Goal: Check status: Check status

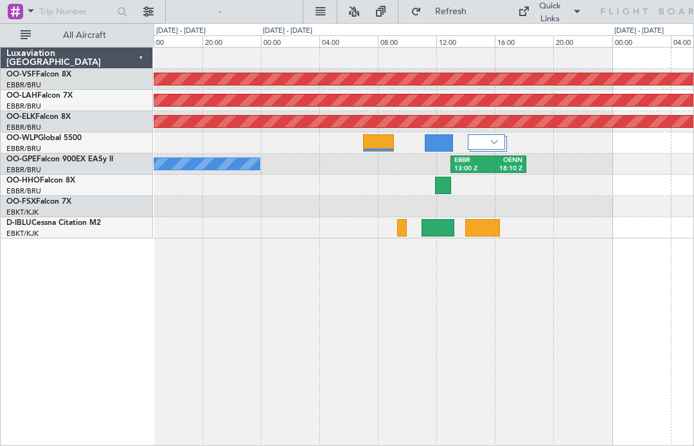
click at [491, 141] on img at bounding box center [495, 142] width 8 height 5
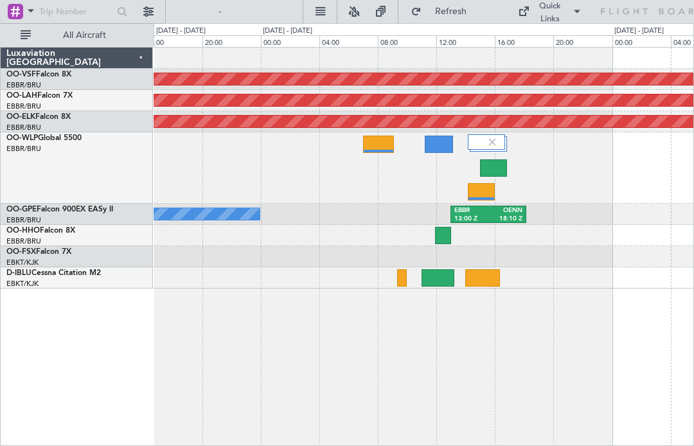
click at [493, 170] on div at bounding box center [493, 167] width 27 height 17
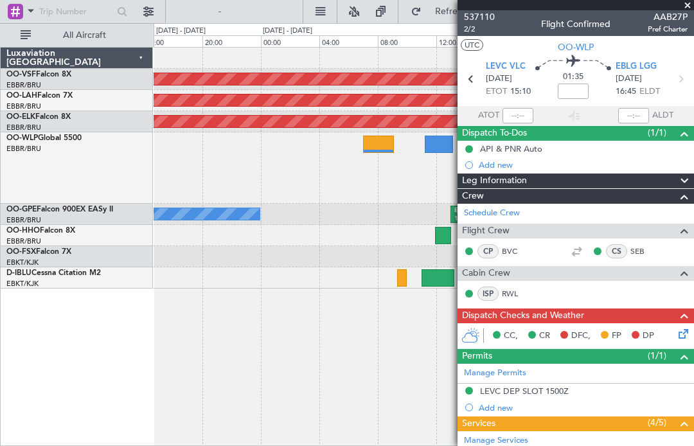
click at [691, 8] on span at bounding box center [688, 6] width 13 height 12
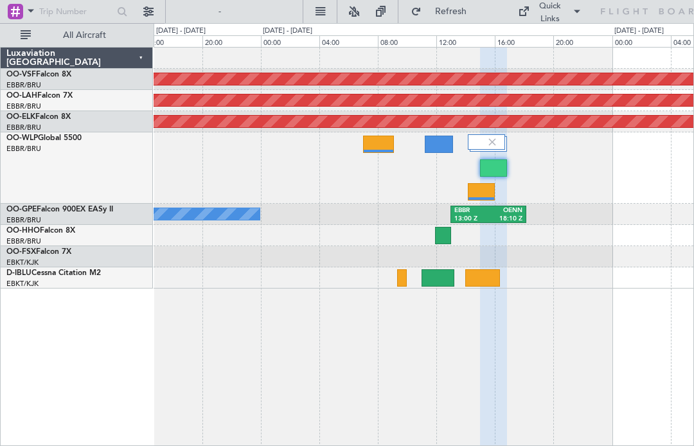
type input "0"
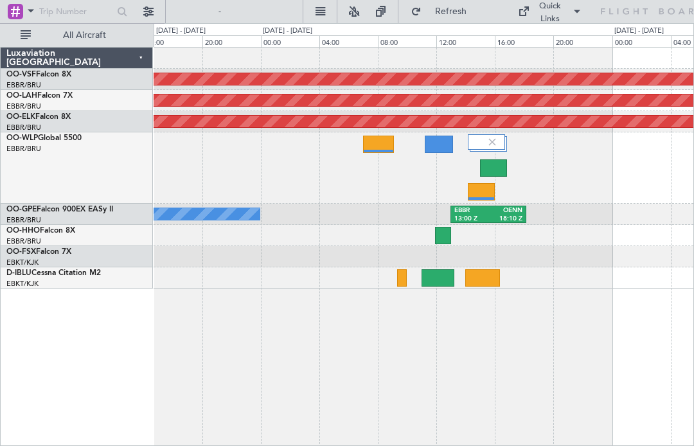
click at [433, 149] on div at bounding box center [439, 144] width 28 height 17
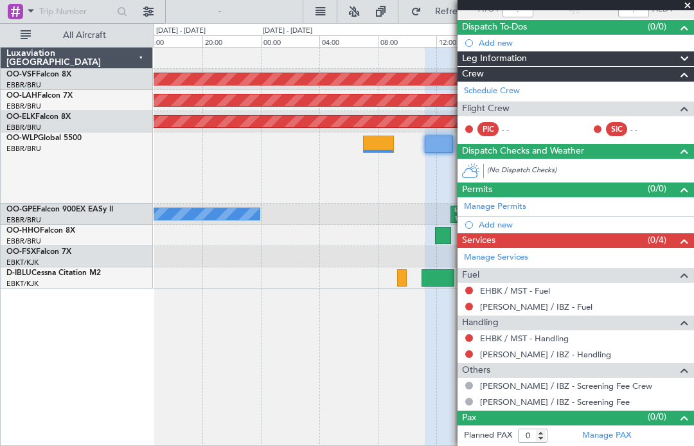
scroll to position [105, 0]
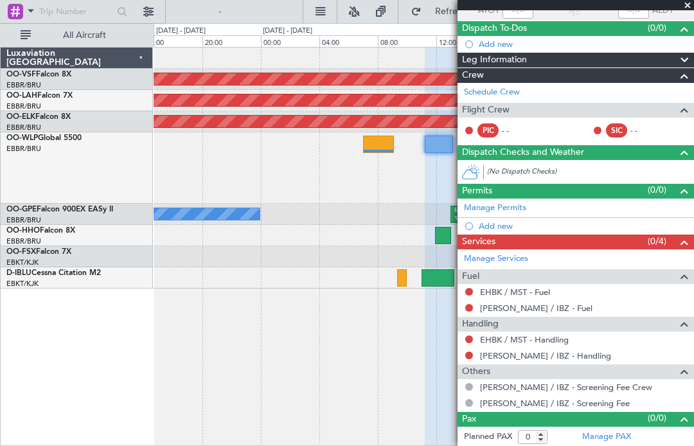
click at [686, 10] on span at bounding box center [688, 6] width 13 height 12
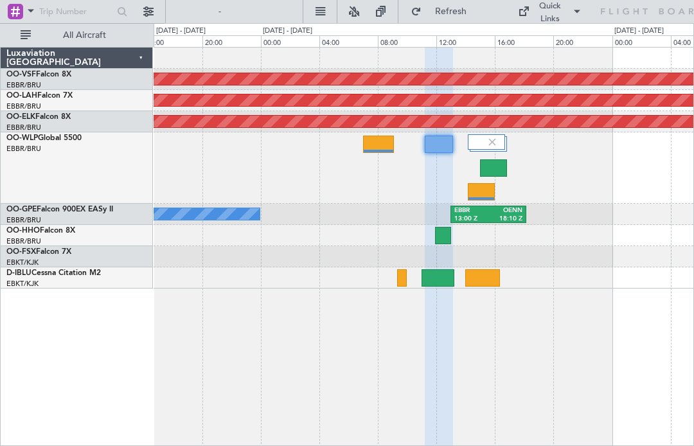
scroll to position [0, 0]
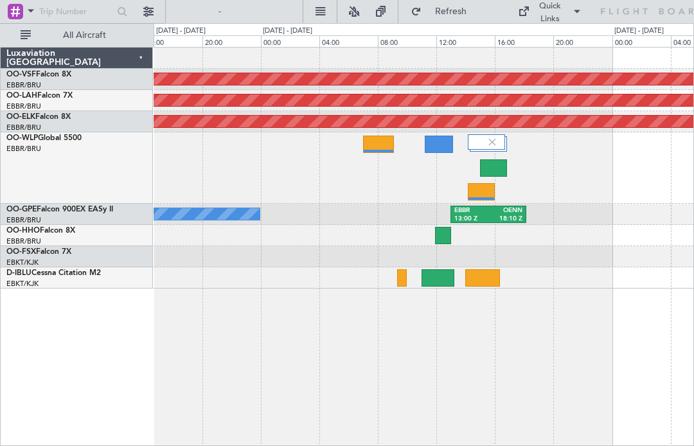
click at [377, 149] on div at bounding box center [378, 144] width 31 height 17
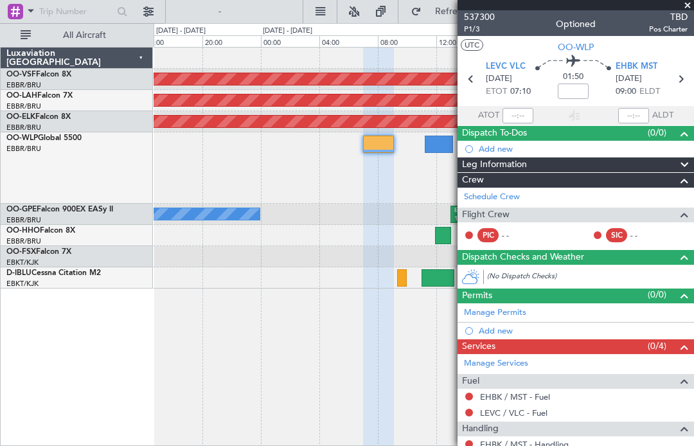
click at [681, 10] on span "TBD" at bounding box center [668, 17] width 39 height 14
click at [690, 8] on span at bounding box center [688, 6] width 13 height 12
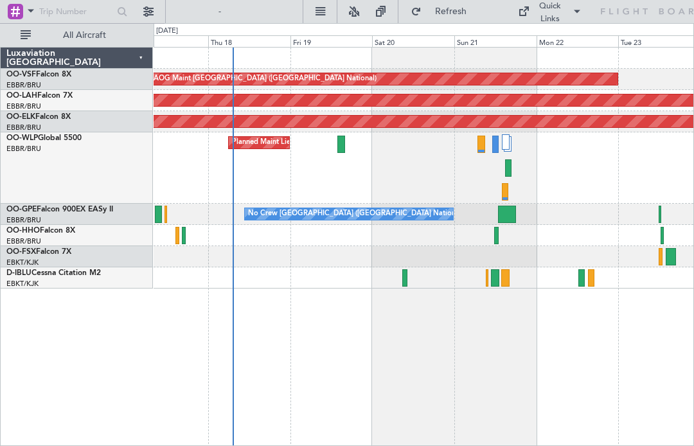
click at [513, 218] on div at bounding box center [507, 214] width 18 height 17
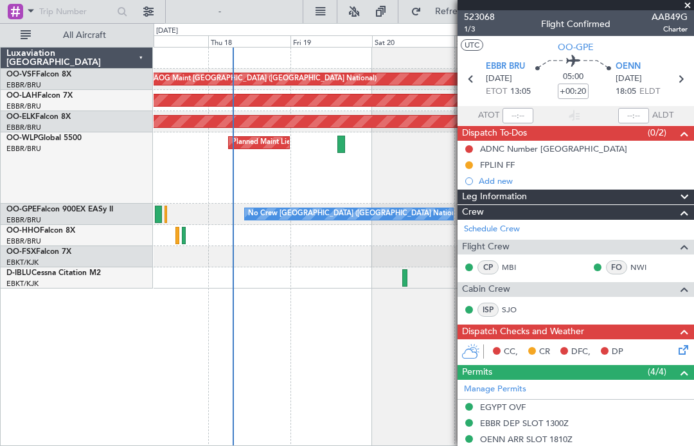
click at [689, 8] on span at bounding box center [688, 6] width 13 height 12
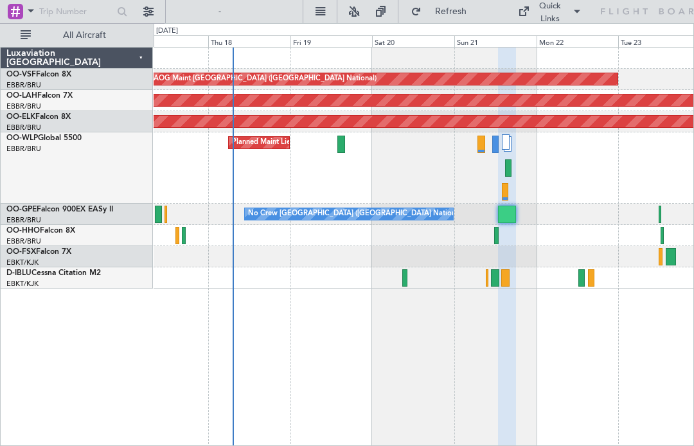
type input "0"
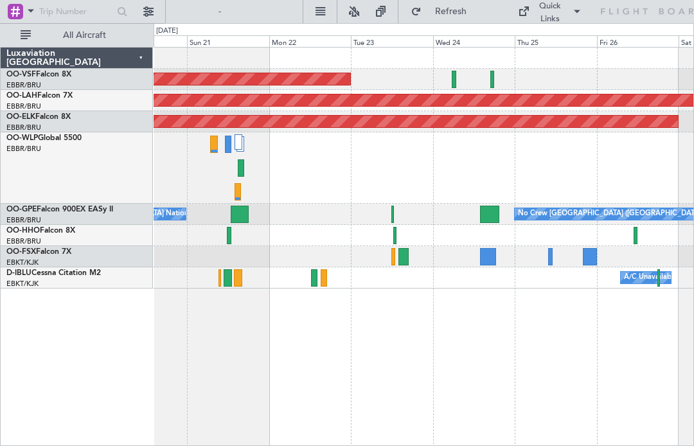
click at [491, 214] on div at bounding box center [489, 214] width 19 height 17
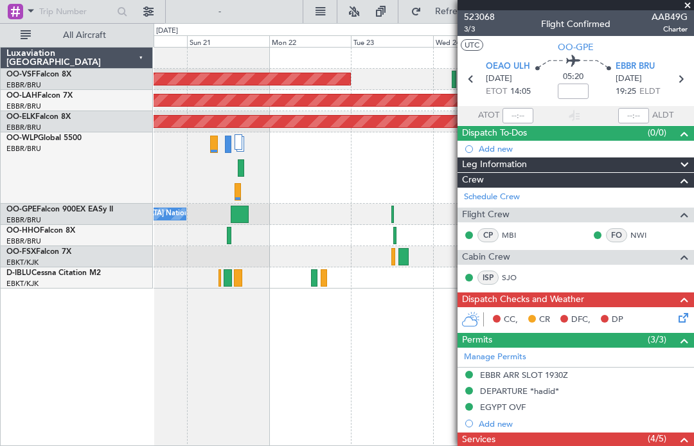
click at [685, 14] on span "AAB49G" at bounding box center [670, 17] width 36 height 14
click at [689, 5] on span at bounding box center [688, 6] width 13 height 12
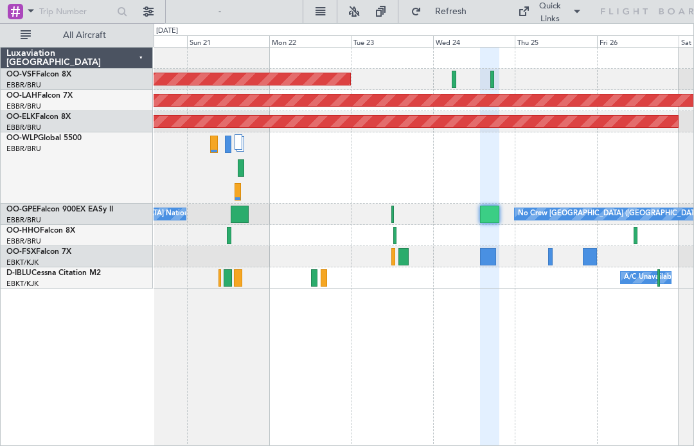
type input "0"
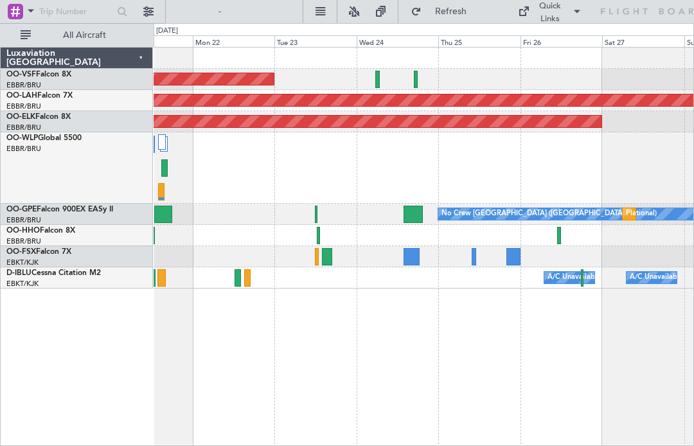
click at [324, 257] on div at bounding box center [327, 256] width 11 height 17
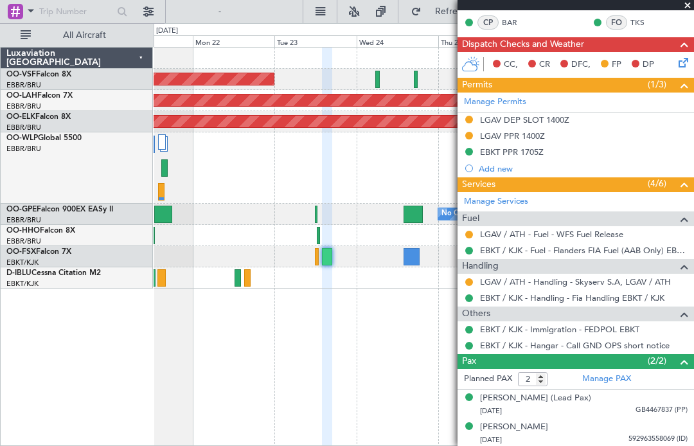
scroll to position [244, 0]
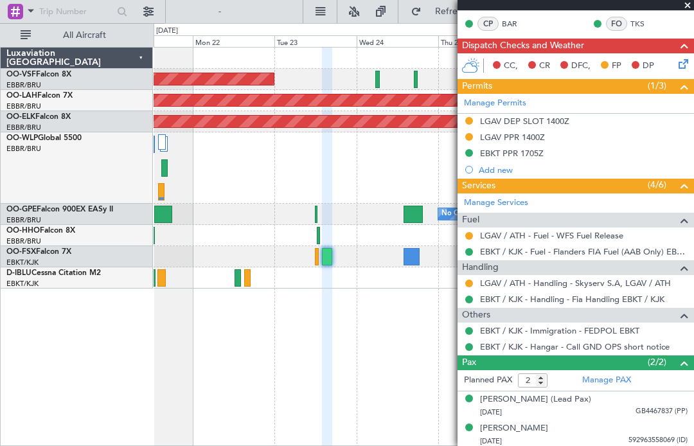
click at [689, 18] on div "CP BAR FO TKS" at bounding box center [575, 25] width 231 height 22
click at [688, 11] on span at bounding box center [688, 6] width 13 height 12
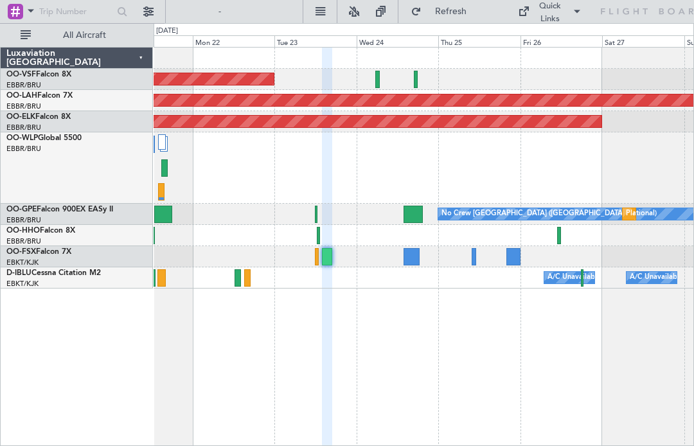
type input "0"
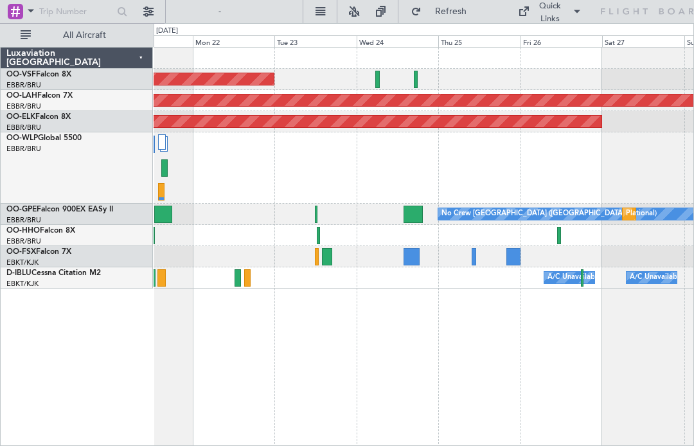
click at [409, 260] on div at bounding box center [412, 256] width 16 height 17
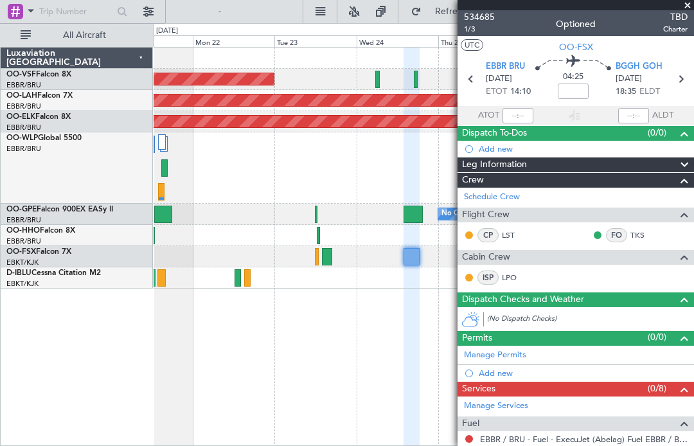
click at [688, 5] on span at bounding box center [688, 6] width 13 height 12
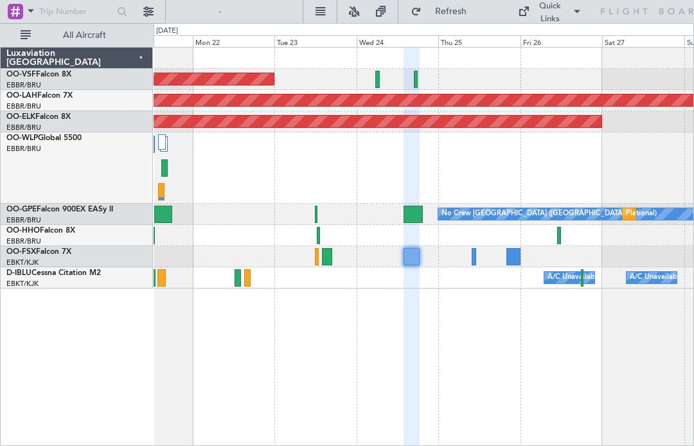
type input "0"
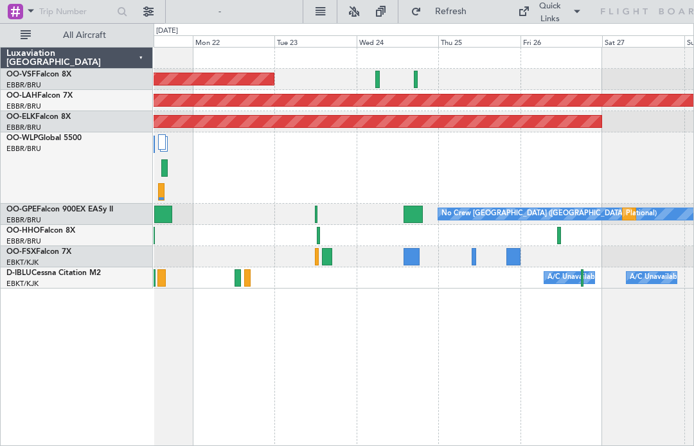
click at [519, 257] on div at bounding box center [514, 256] width 15 height 17
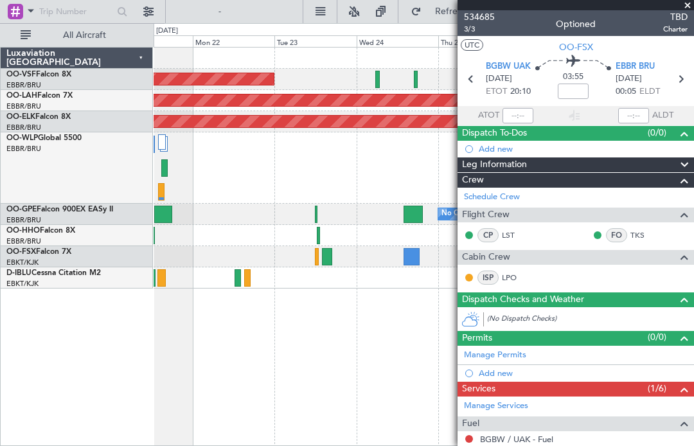
click at [686, 2] on span at bounding box center [688, 6] width 13 height 12
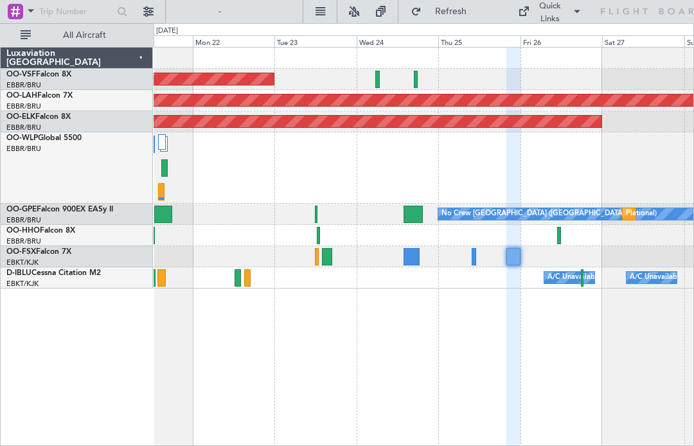
type input "0"
